Goal: Task Accomplishment & Management: Manage account settings

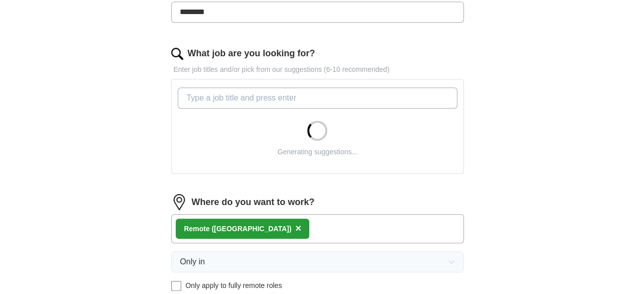
scroll to position [301, 0]
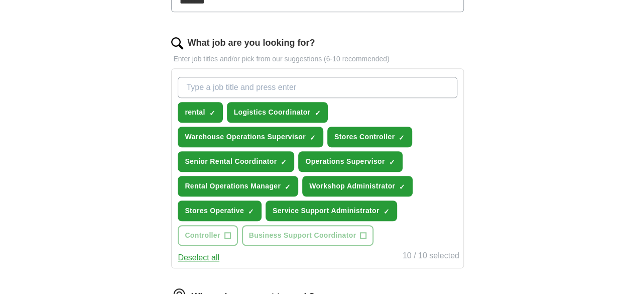
click at [217, 85] on input "What job are you looking for?" at bounding box center [317, 87] width 279 height 21
paste input "Service Co-ordinator"
click at [525, 108] on div "ApplyIQ Let ApplyIQ do the hard work of searching and applying for jobs. Just t…" at bounding box center [318, 121] width 514 height 784
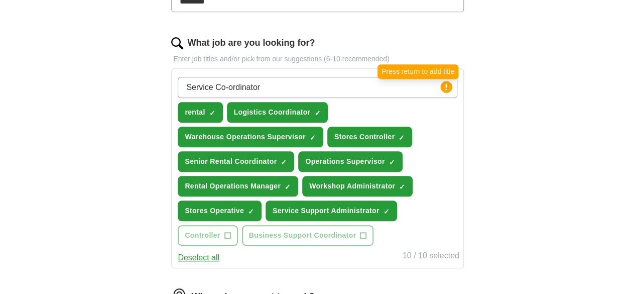
click at [445, 84] on icon at bounding box center [446, 87] width 2 height 6
click at [292, 84] on input "Service Co-ordinator" at bounding box center [317, 87] width 279 height 21
click at [256, 85] on input "Service Co-ordinator" at bounding box center [317, 87] width 279 height 21
type input "Service Coordinator"
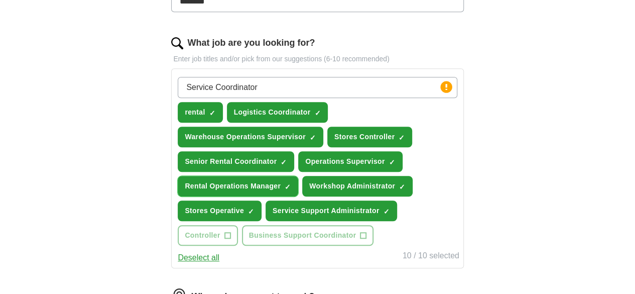
click at [0, 0] on span "×" at bounding box center [0, 0] width 0 height 0
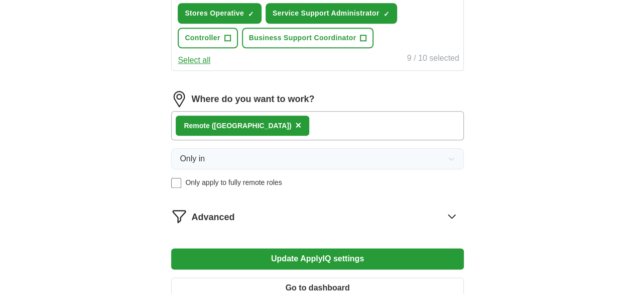
scroll to position [502, 0]
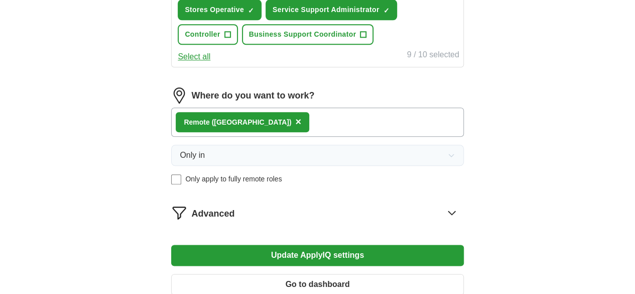
click at [278, 137] on div "Remote ([GEOGRAPHIC_DATA]) ×" at bounding box center [317, 121] width 292 height 29
click at [282, 137] on div "Remote ([GEOGRAPHIC_DATA]) ×" at bounding box center [317, 121] width 292 height 29
click at [295, 127] on span "×" at bounding box center [298, 121] width 6 height 11
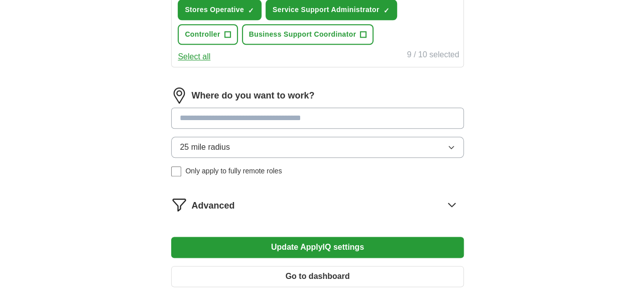
click at [258, 128] on input at bounding box center [317, 117] width 292 height 21
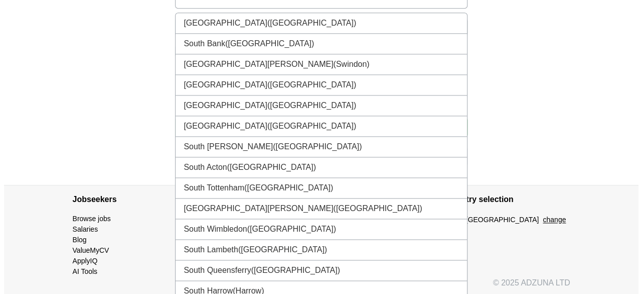
scroll to position [653, 0]
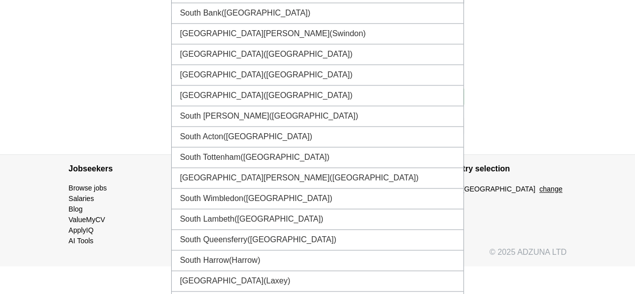
type input "**********"
click at [559, 235] on section "Country selection [GEOGRAPHIC_DATA] change" at bounding box center [504, 200] width 124 height 91
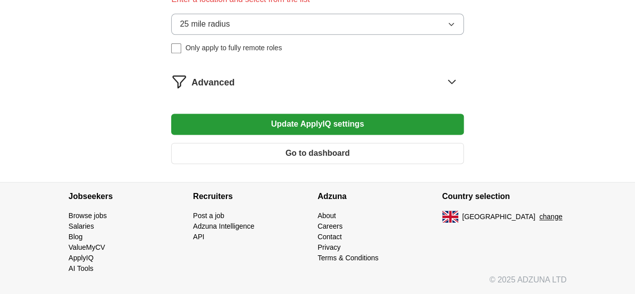
click at [560, 222] on button "change" at bounding box center [550, 216] width 23 height 11
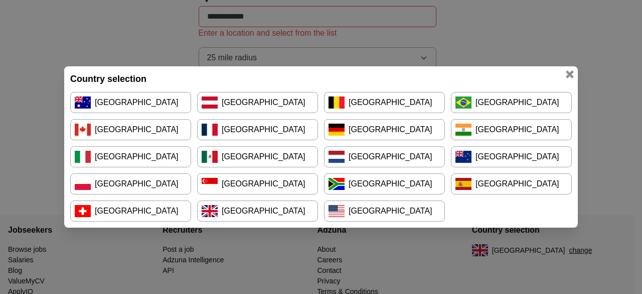
click at [368, 181] on link "[GEOGRAPHIC_DATA]" at bounding box center [384, 183] width 121 height 21
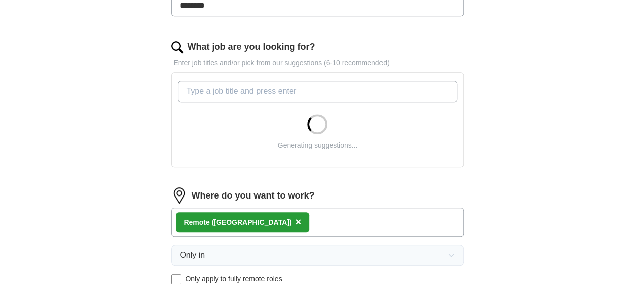
scroll to position [301, 0]
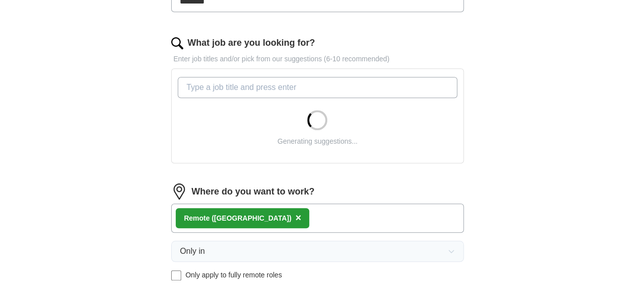
click at [237, 83] on input "What job are you looking for?" at bounding box center [317, 87] width 279 height 21
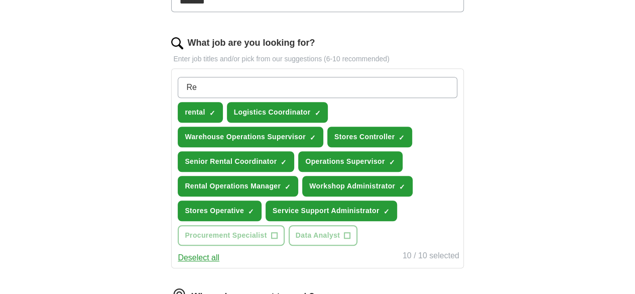
type input "R"
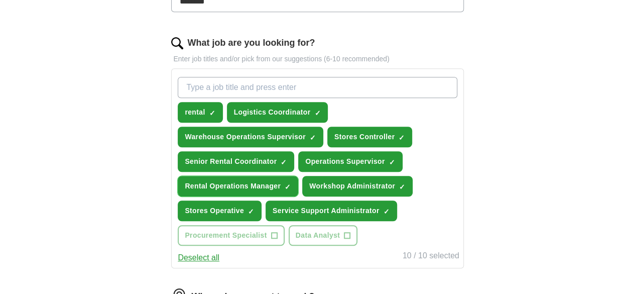
click at [0, 0] on span "×" at bounding box center [0, 0] width 0 height 0
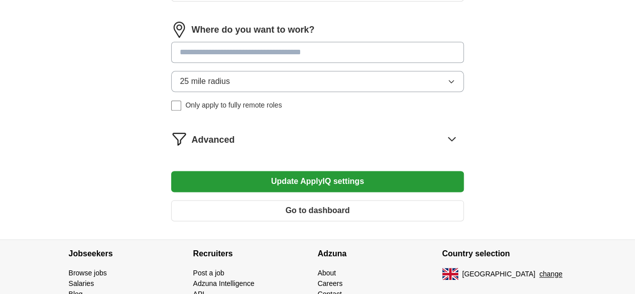
scroll to position [552, 0]
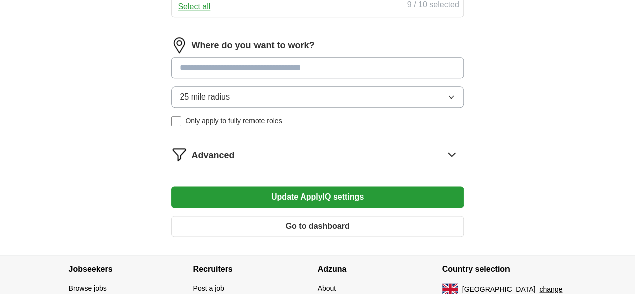
click at [278, 78] on input at bounding box center [317, 67] width 292 height 21
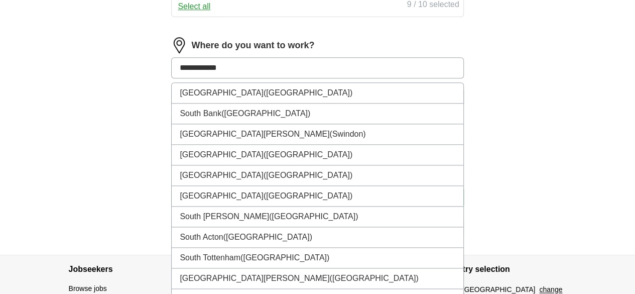
type input "**********"
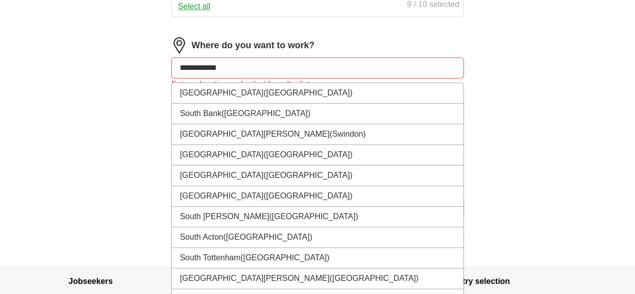
click at [289, 78] on input "**********" at bounding box center [317, 67] width 292 height 21
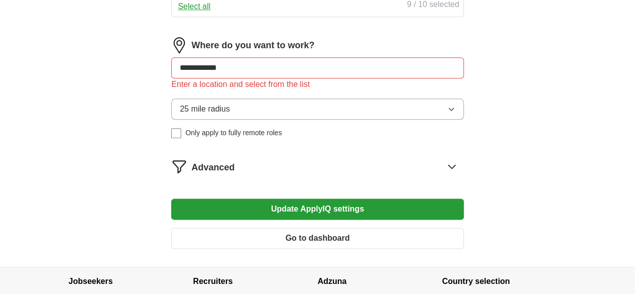
click at [317, 219] on button "Update ApplyIQ settings" at bounding box center [317, 208] width 292 height 21
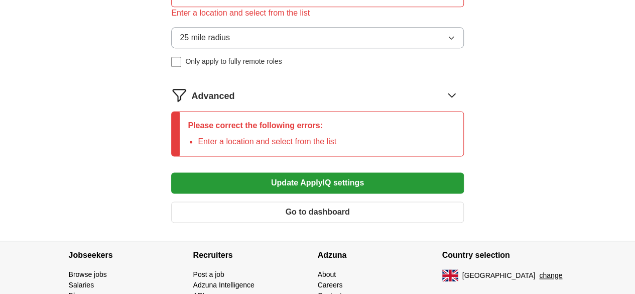
scroll to position [653, 0]
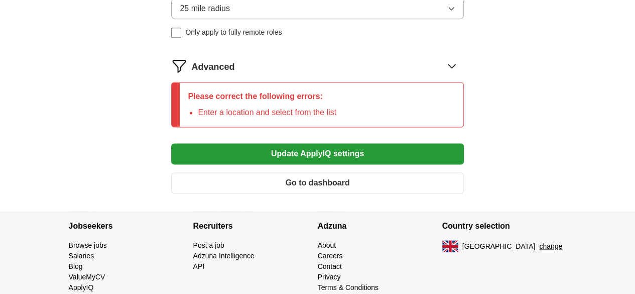
click at [303, 193] on button "Go to dashboard" at bounding box center [317, 182] width 292 height 21
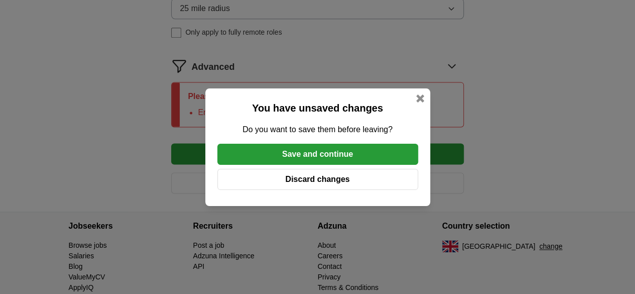
click at [308, 155] on button "Save and continue" at bounding box center [317, 154] width 201 height 21
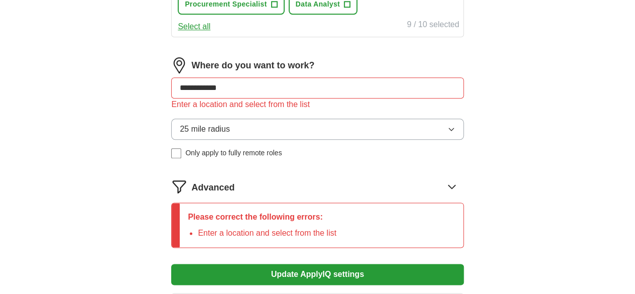
scroll to position [502, 0]
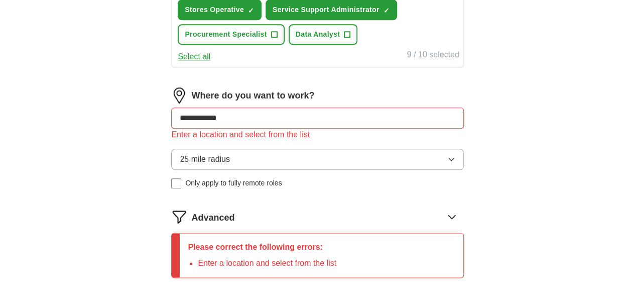
click at [280, 128] on input "**********" at bounding box center [317, 117] width 292 height 21
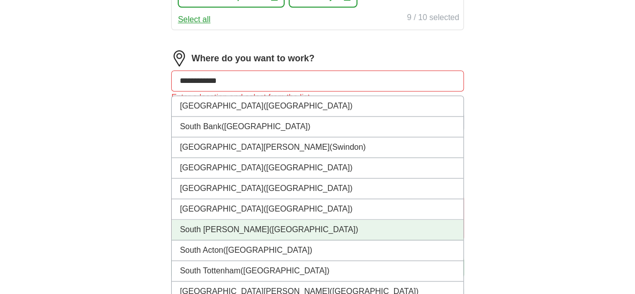
scroll to position [552, 0]
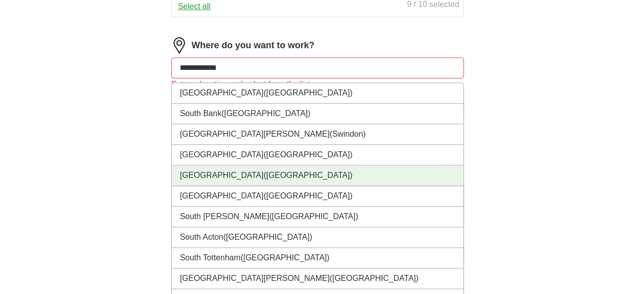
click at [269, 186] on li "South East London (London)" at bounding box center [317, 175] width 291 height 21
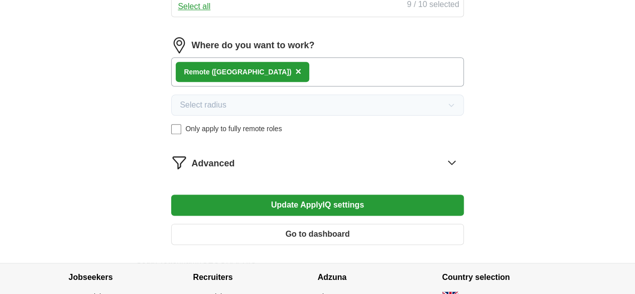
click at [315, 215] on button "Update ApplyIQ settings" at bounding box center [317, 204] width 292 height 21
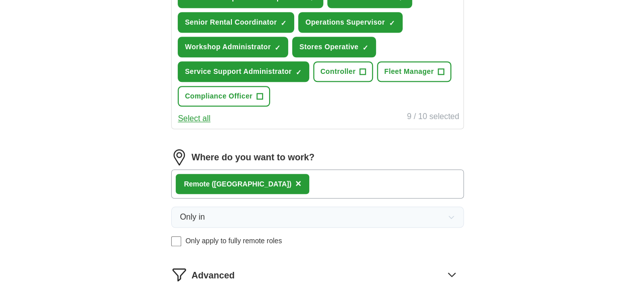
scroll to position [502, 0]
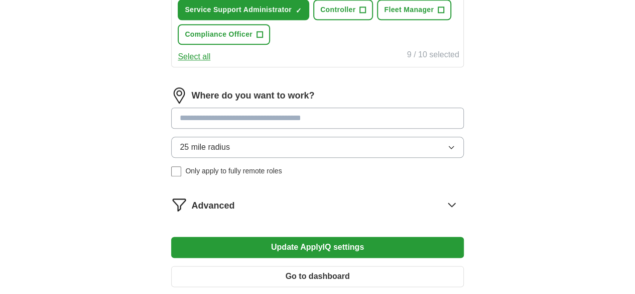
click at [336, 128] on input at bounding box center [317, 117] width 292 height 21
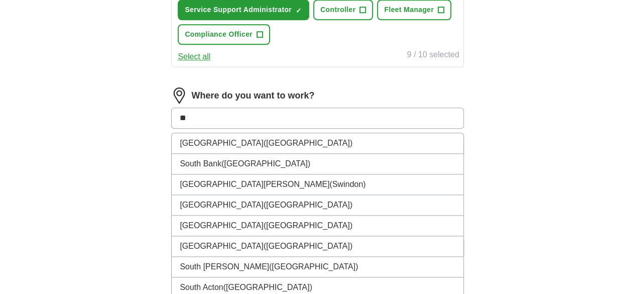
type input "*"
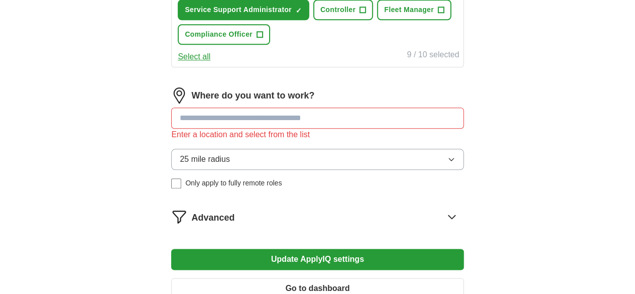
click at [308, 270] on button "Update ApplyIQ settings" at bounding box center [317, 258] width 292 height 21
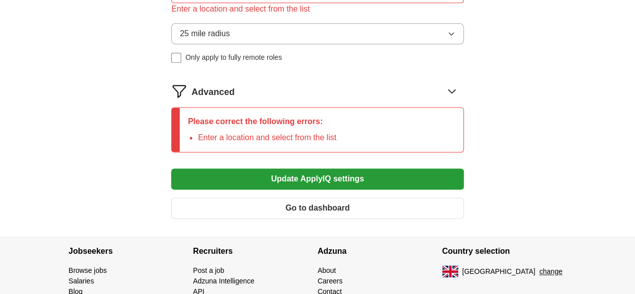
scroll to position [653, 0]
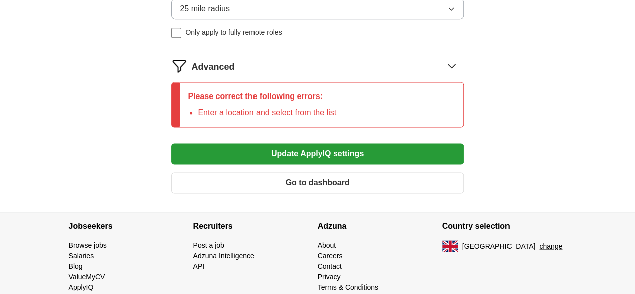
click at [352, 193] on button "Go to dashboard" at bounding box center [317, 182] width 292 height 21
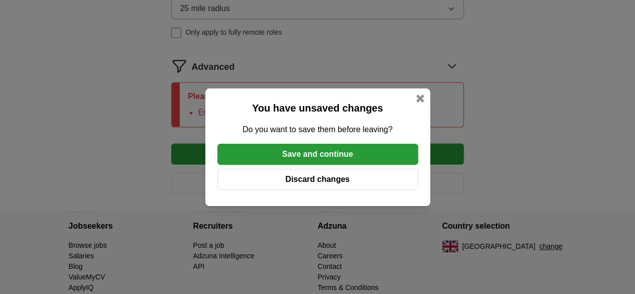
click at [313, 150] on button "Save and continue" at bounding box center [317, 154] width 201 height 21
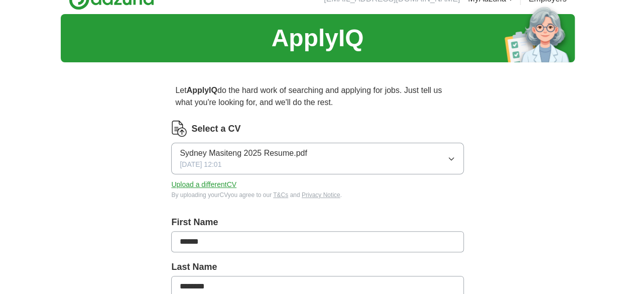
scroll to position [0, 0]
